Goal: Find specific page/section: Find specific page/section

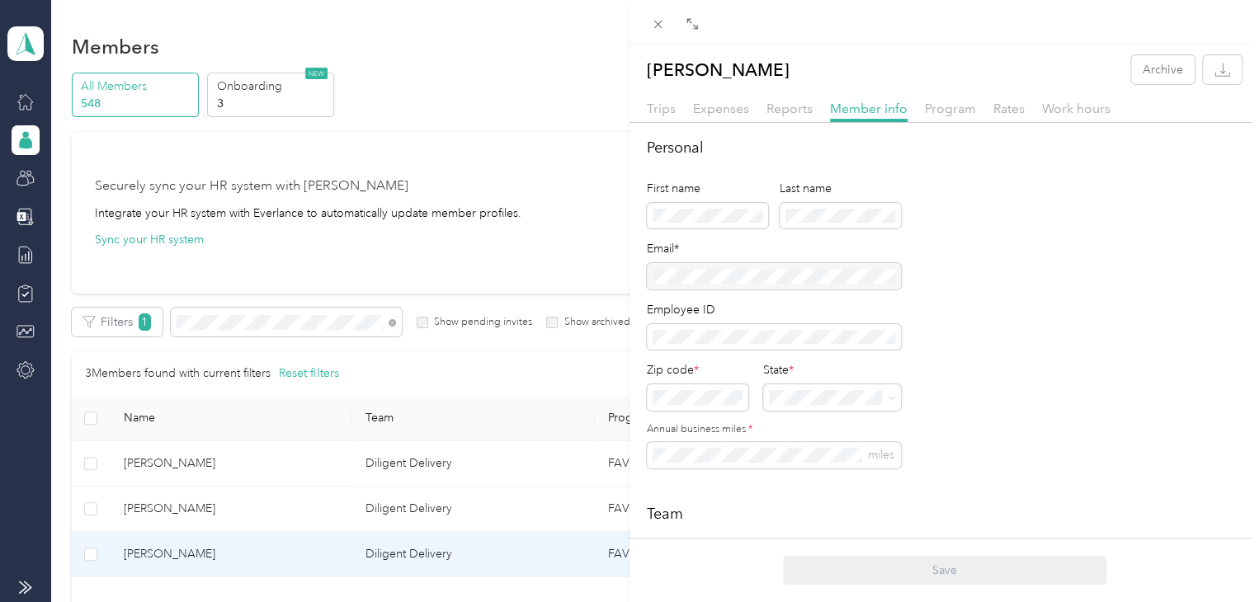
click at [236, 319] on div "[PERSON_NAME] Archive Trips Expenses Reports Member info Program Rates Work hou…" at bounding box center [629, 301] width 1259 height 602
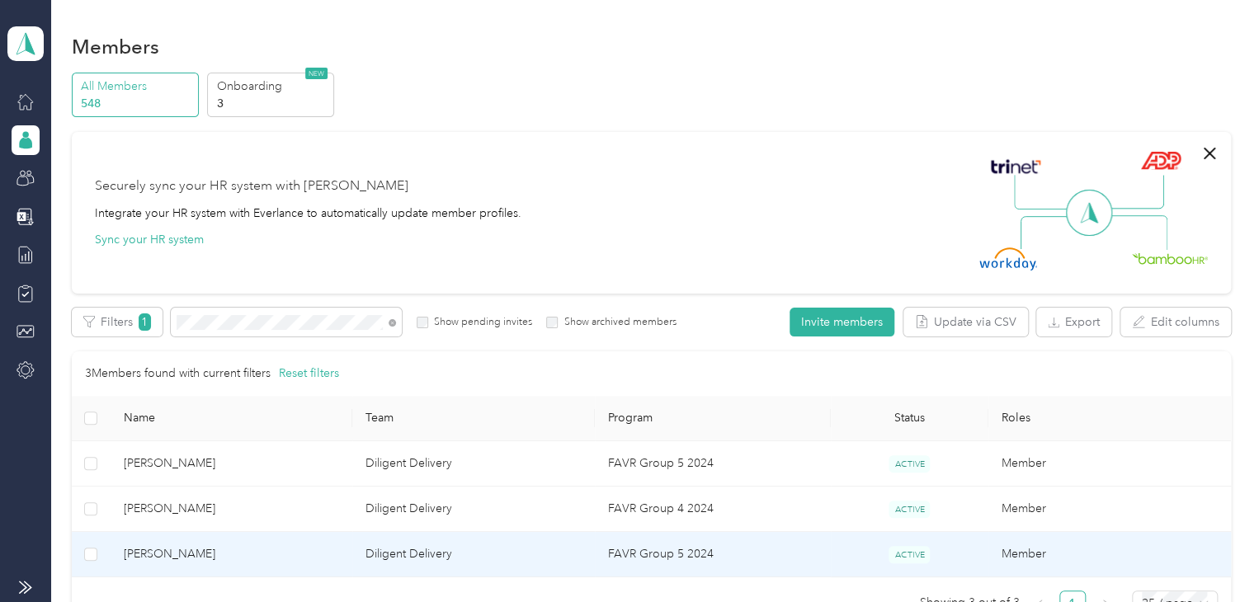
click at [236, 602] on div "Drag to resize Click to close [PERSON_NAME] Archive Trips Expenses Reports Memb…" at bounding box center [625, 602] width 1251 height 0
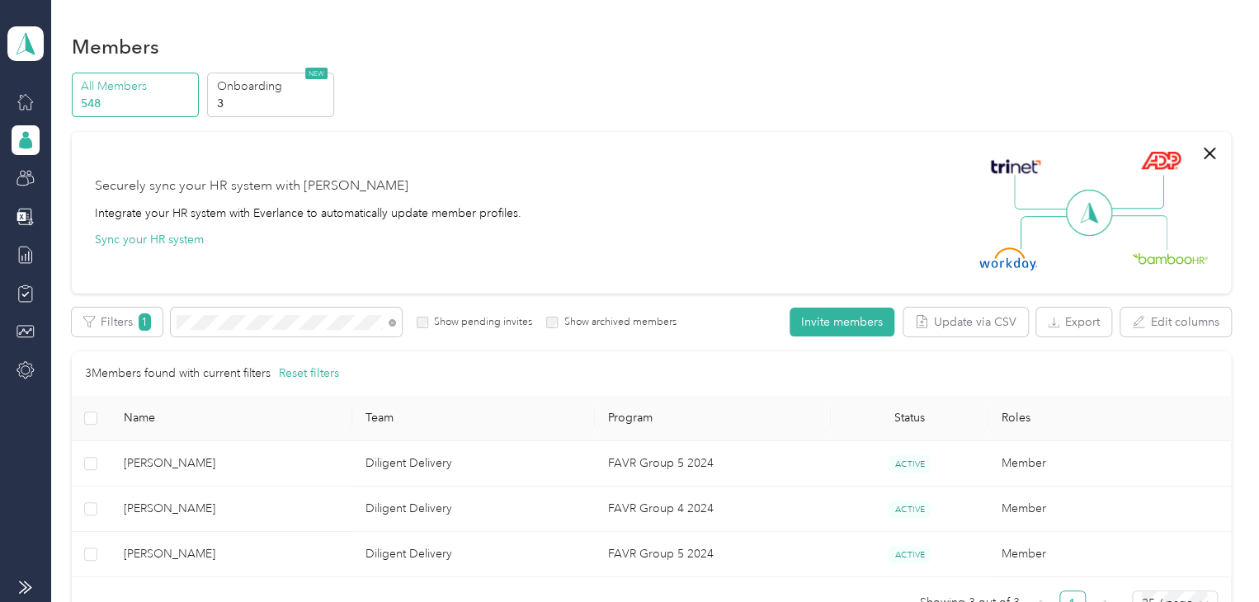
click at [236, 319] on div at bounding box center [629, 301] width 1259 height 602
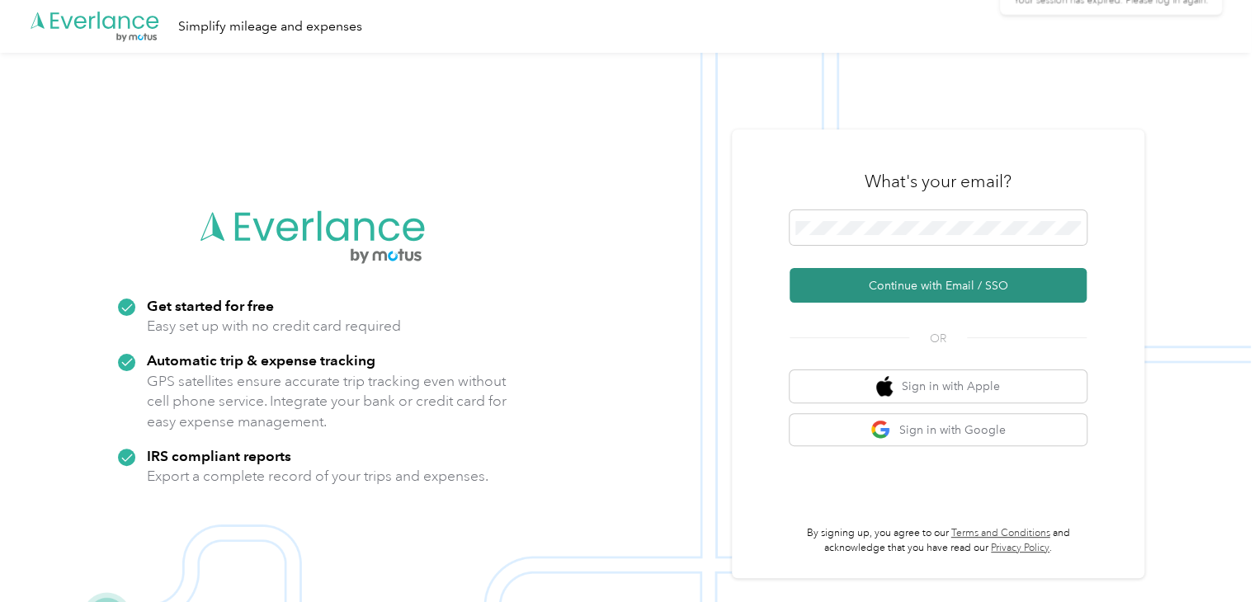
click at [933, 272] on button "Continue with Email / SSO" at bounding box center [938, 285] width 297 height 35
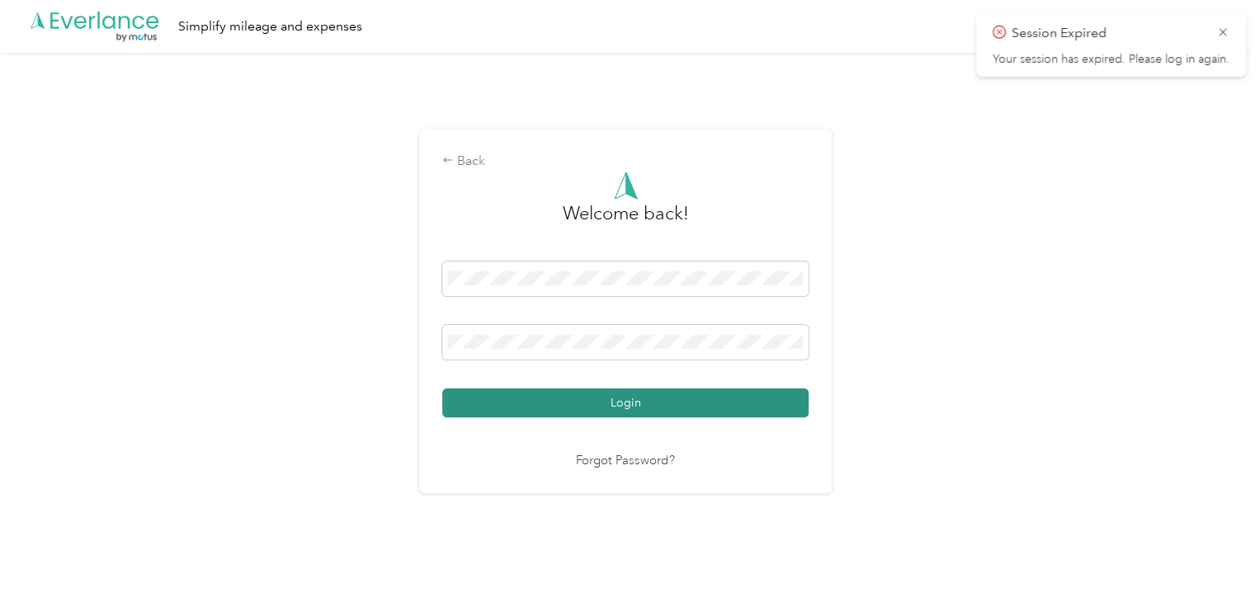
click at [567, 408] on button "Login" at bounding box center [625, 403] width 366 height 29
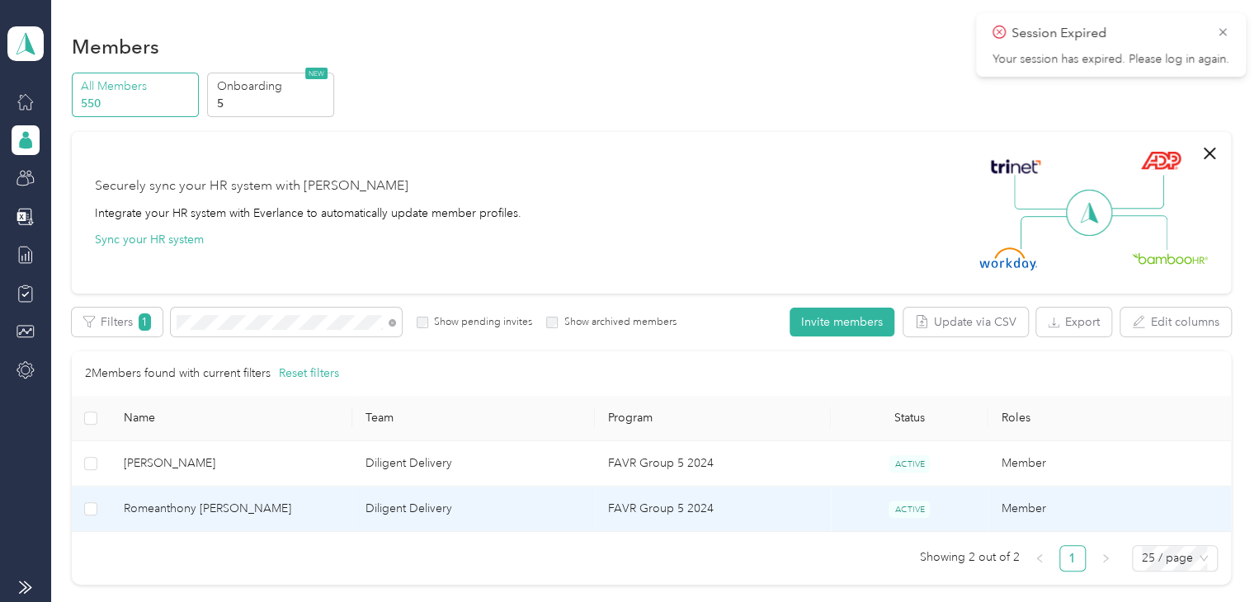
click at [254, 512] on span "Romeanthony [PERSON_NAME]" at bounding box center [232, 509] width 216 height 18
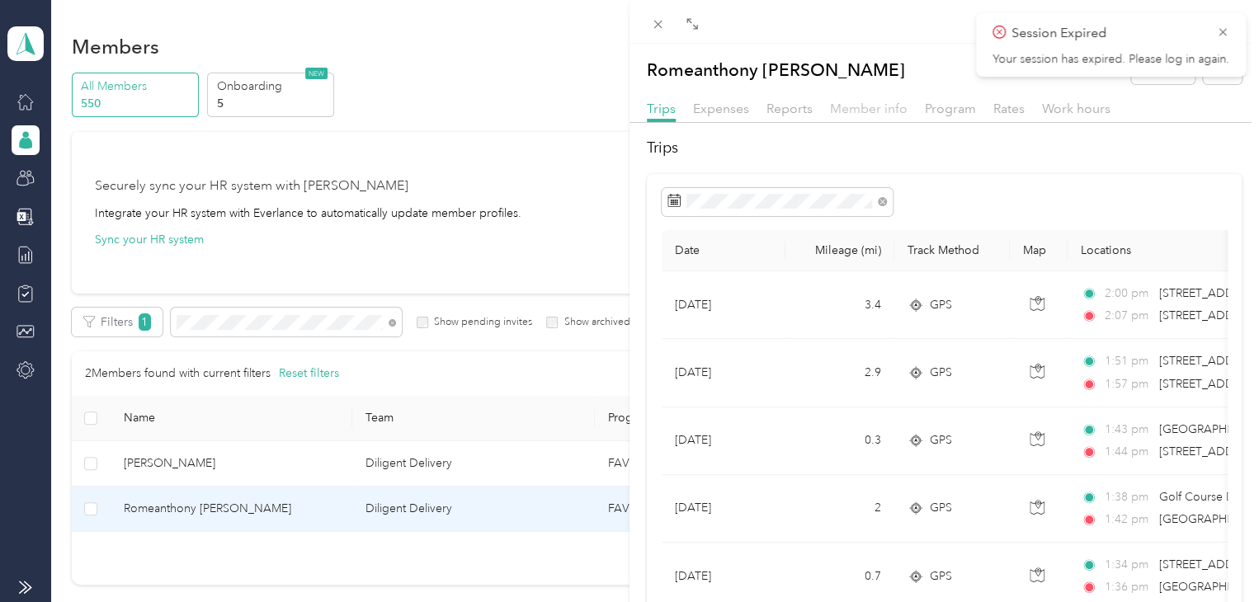
click at [862, 105] on span "Member info" at bounding box center [869, 109] width 78 height 16
